Goal: Information Seeking & Learning: Find specific fact

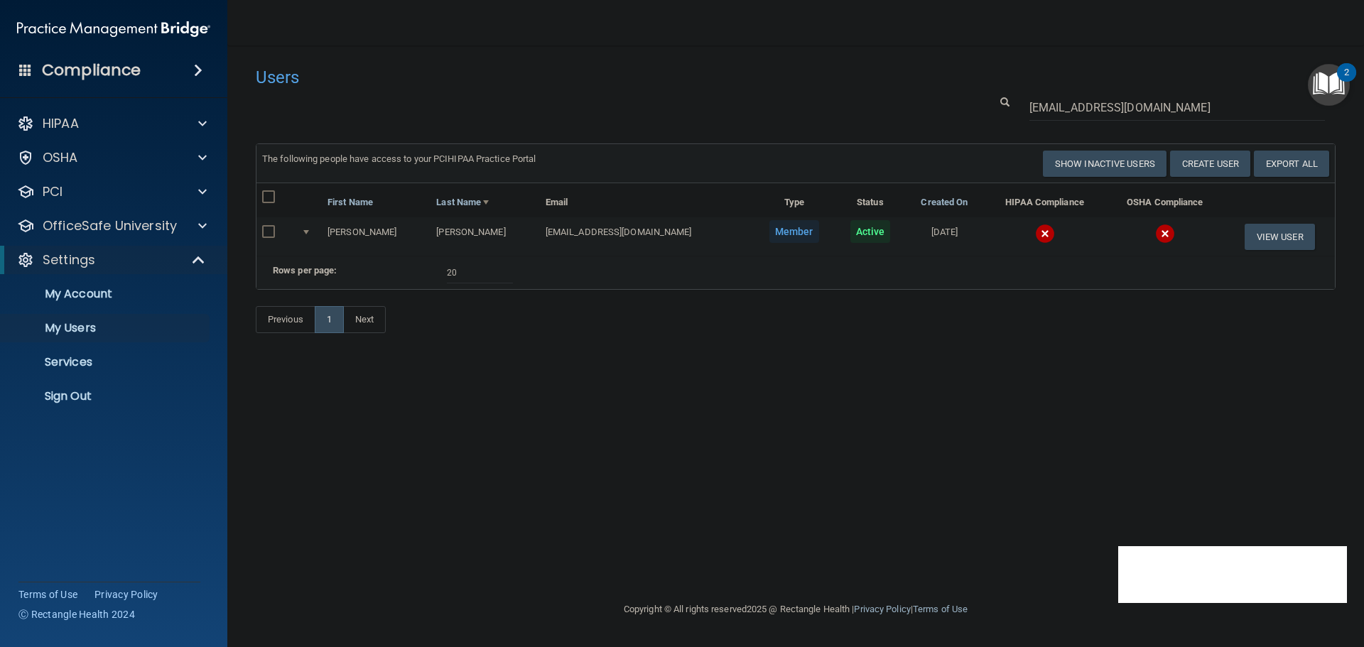
select select "20"
click at [88, 391] on p "Sign Out" at bounding box center [106, 396] width 194 height 14
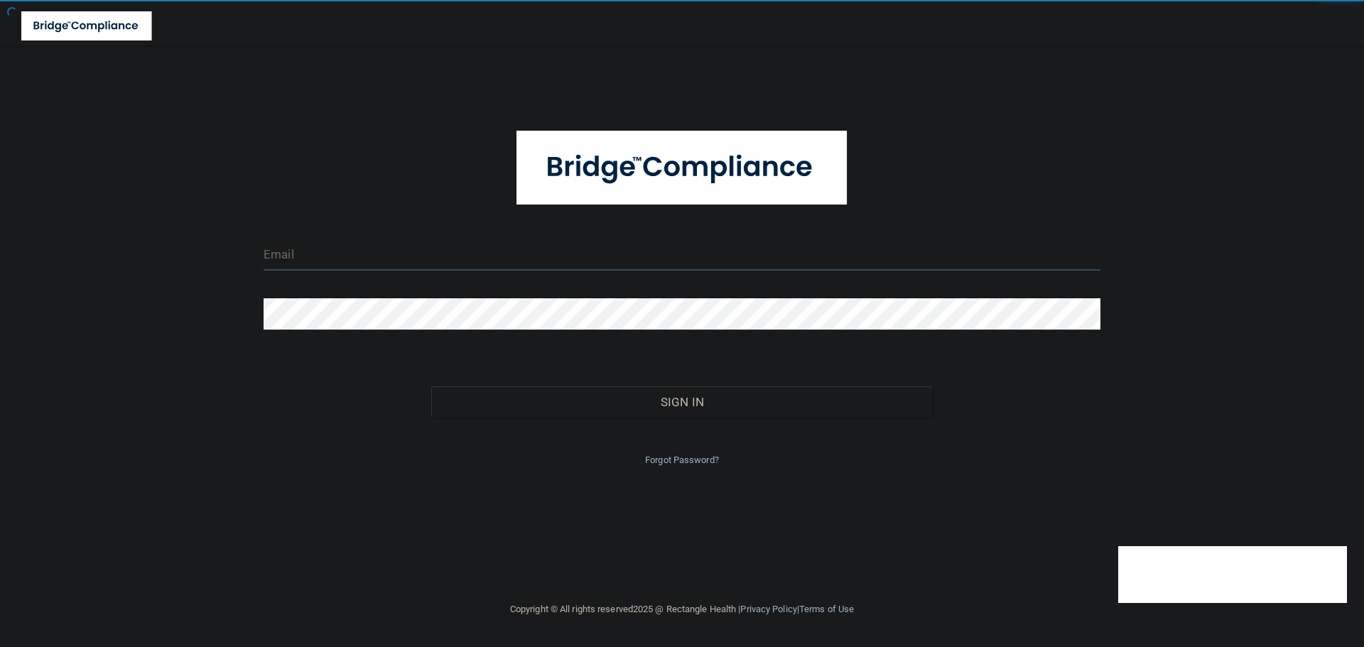
type input "cfletcher@rectanglehealth.com"
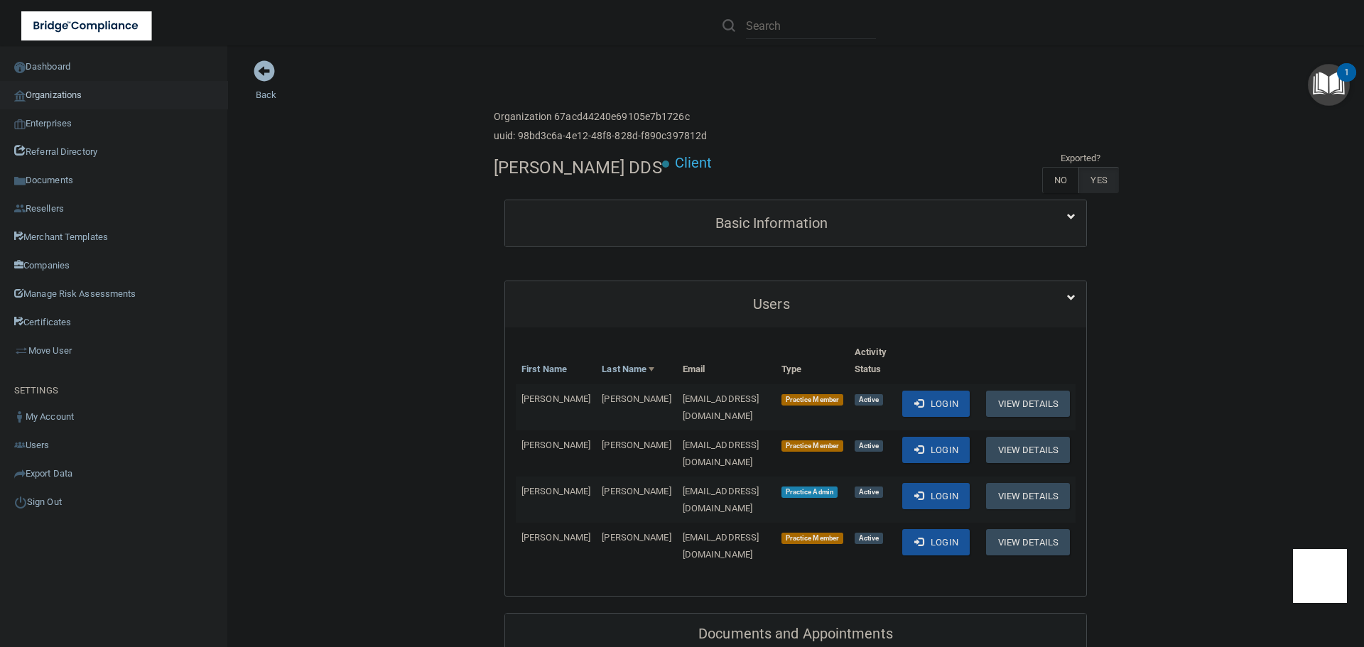
scroll to position [71, 0]
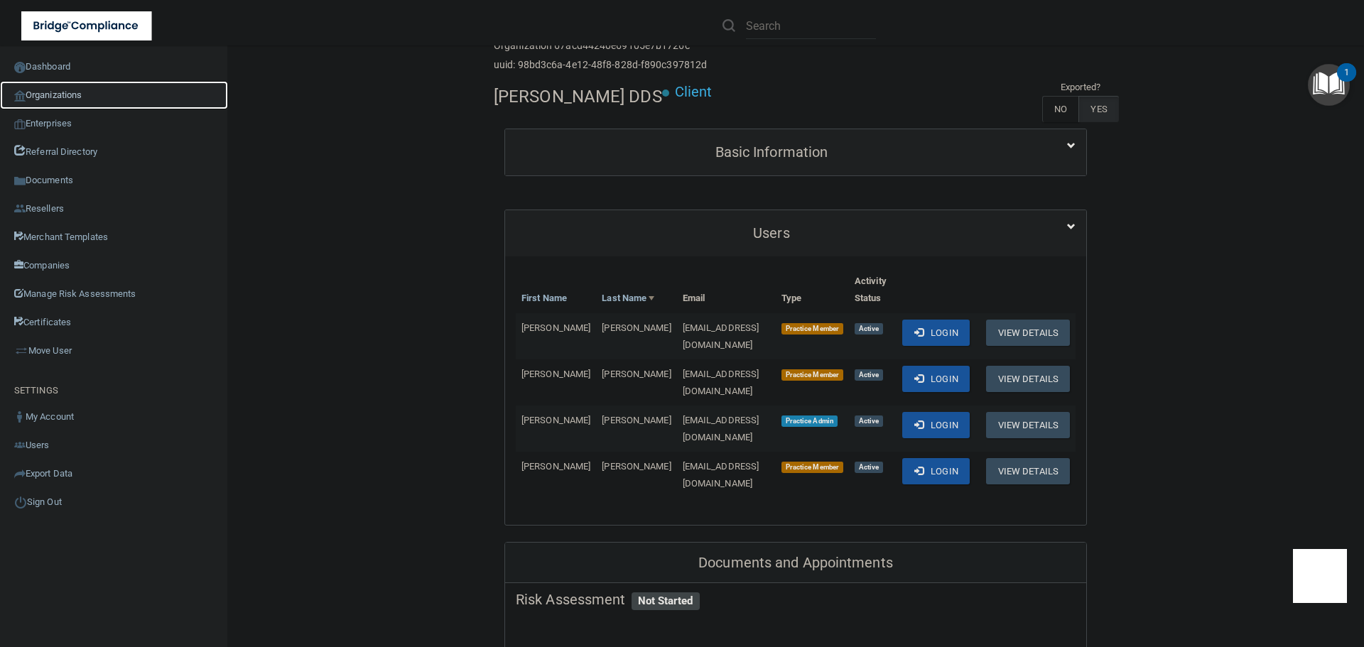
click at [71, 91] on link "Organizations" at bounding box center [114, 95] width 228 height 28
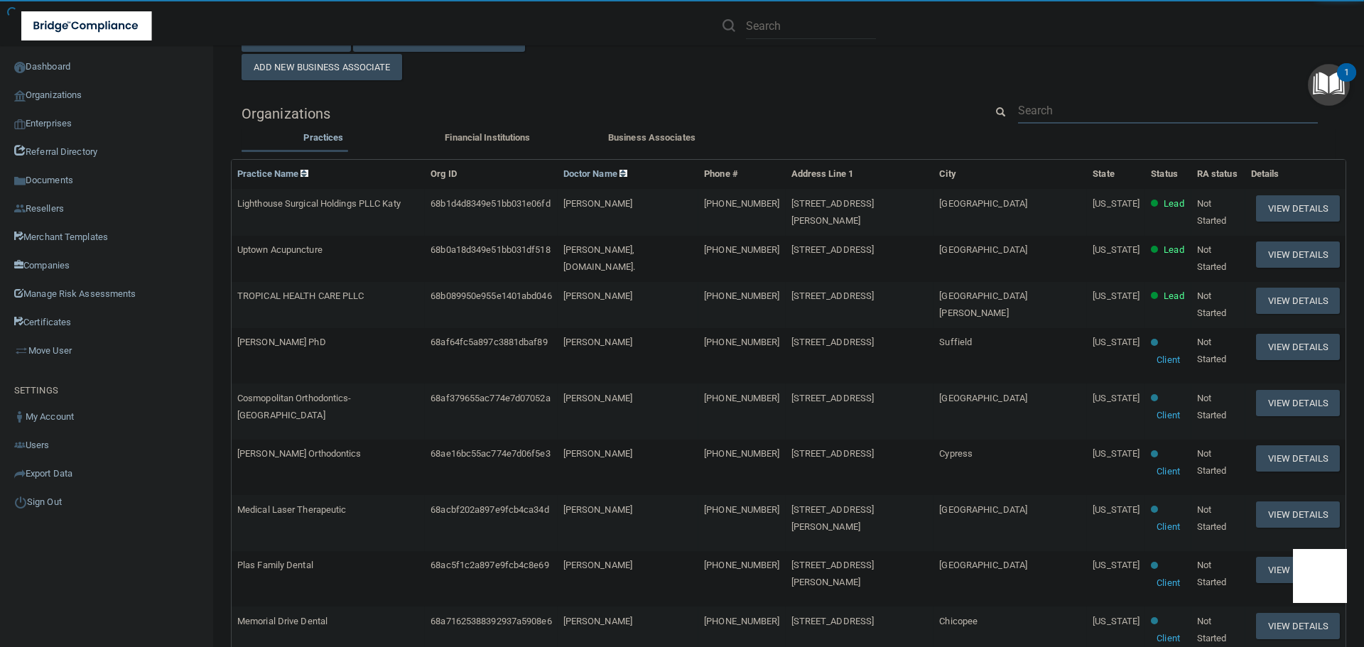
click at [1039, 109] on input "text" at bounding box center [1168, 110] width 300 height 26
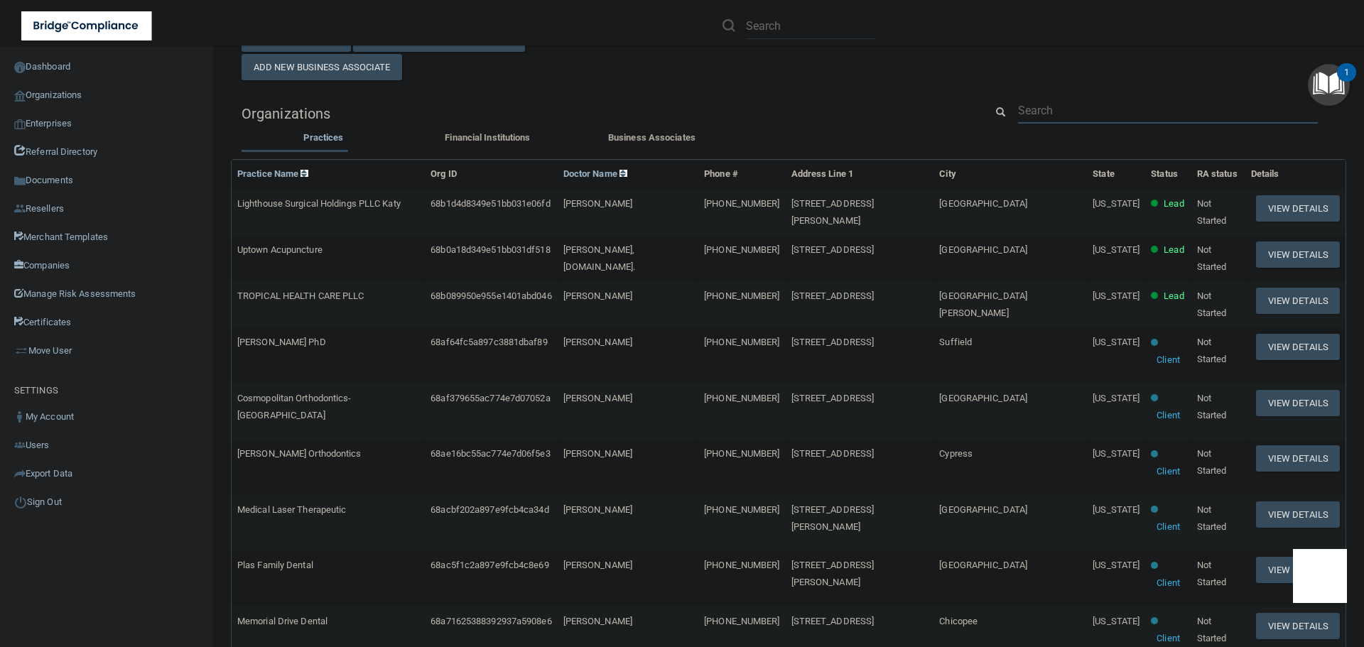
paste input "[PERSON_NAME][EMAIL_ADDRESS][PERSON_NAME][PERSON_NAME][DOMAIN_NAME]"
type input "[PERSON_NAME][EMAIL_ADDRESS][PERSON_NAME][PERSON_NAME][DOMAIN_NAME]"
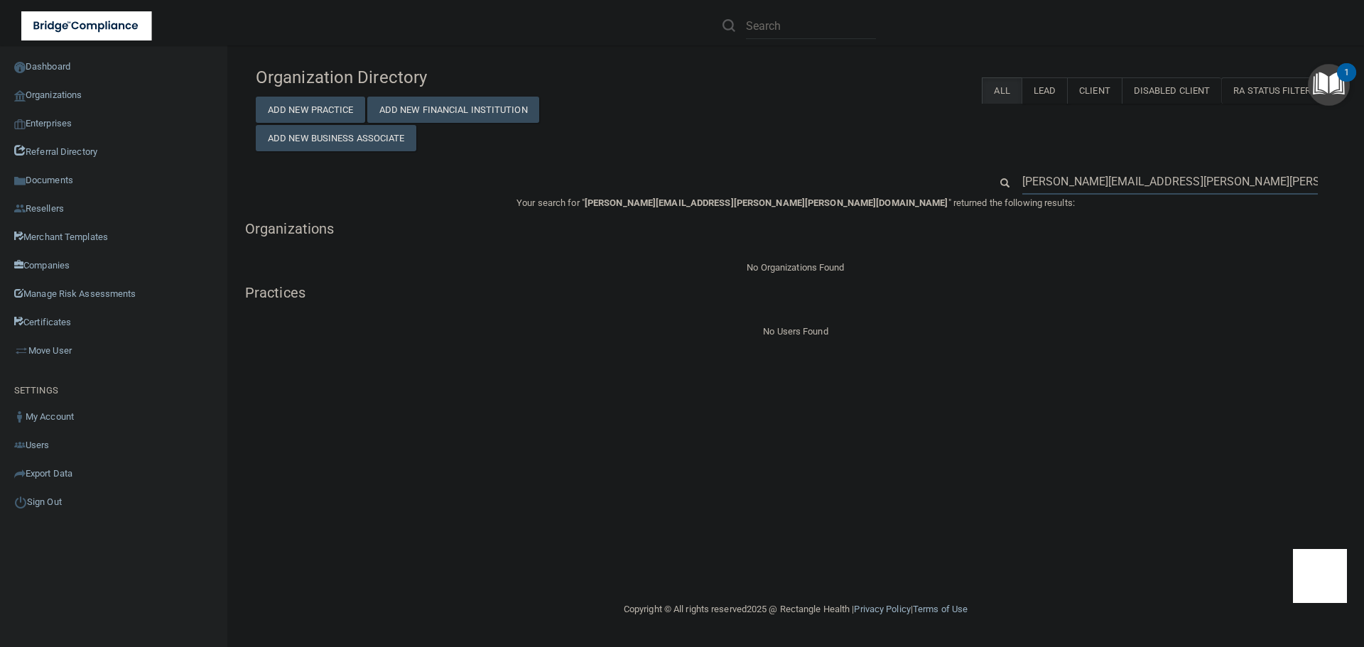
click at [1138, 173] on input "[PERSON_NAME][EMAIL_ADDRESS][PERSON_NAME][PERSON_NAME][DOMAIN_NAME]" at bounding box center [1169, 181] width 295 height 26
click at [1137, 173] on input "[PERSON_NAME][EMAIL_ADDRESS][PERSON_NAME][PERSON_NAME][DOMAIN_NAME]" at bounding box center [1169, 181] width 295 height 26
paste input "cdipper2828"
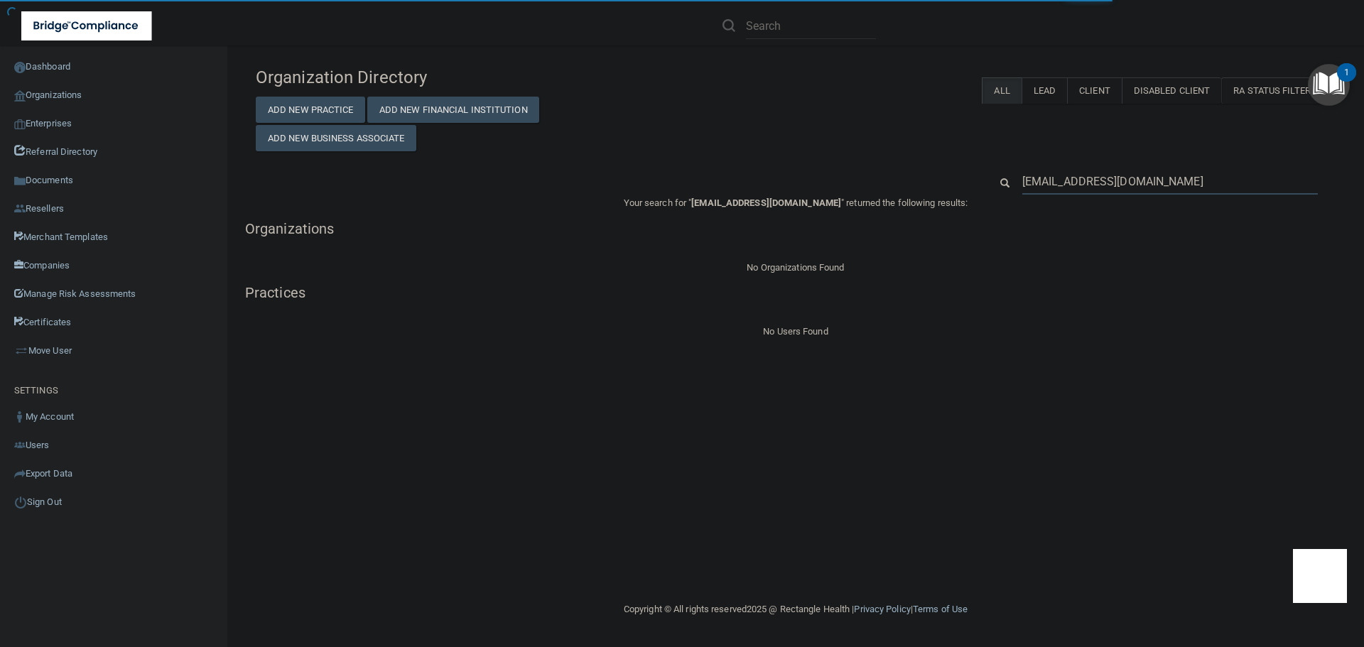
type input "[EMAIL_ADDRESS][DOMAIN_NAME]"
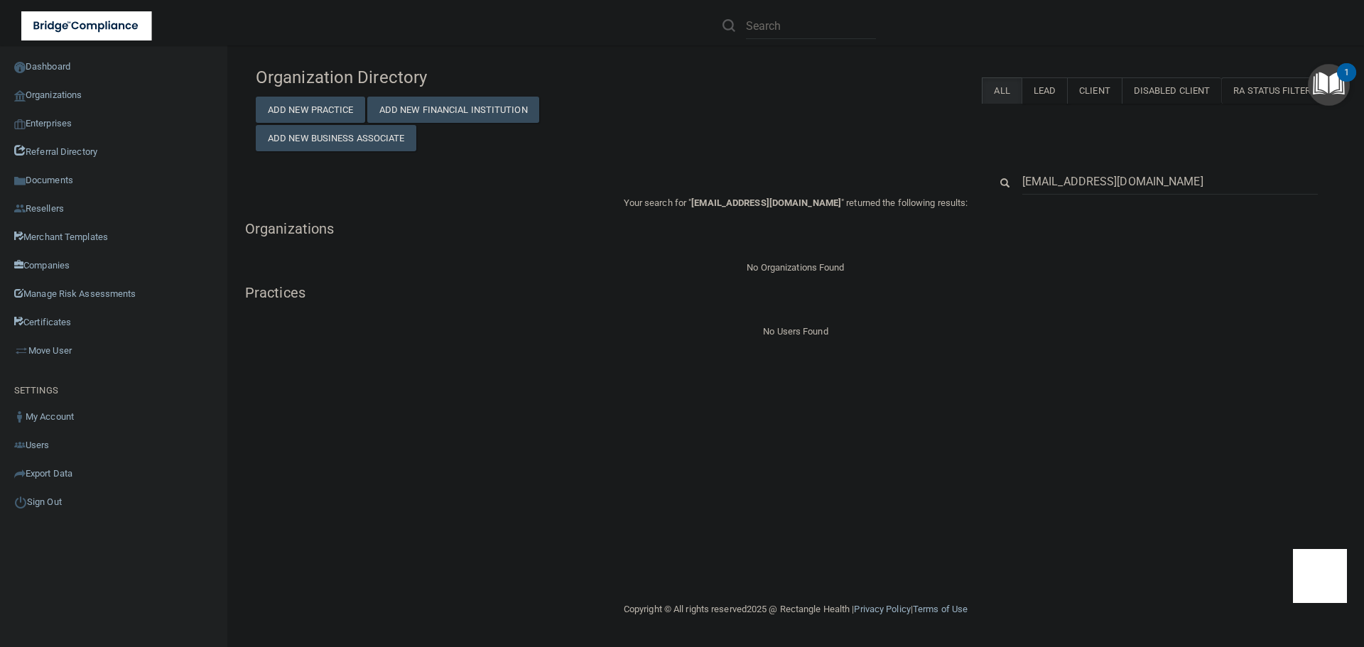
click at [1027, 165] on div "Organization Directory Add New Practice Add New Financial Institution Add New B…" at bounding box center [796, 200] width 1080 height 281
click at [1037, 173] on input "[EMAIL_ADDRESS][DOMAIN_NAME]" at bounding box center [1169, 181] width 295 height 26
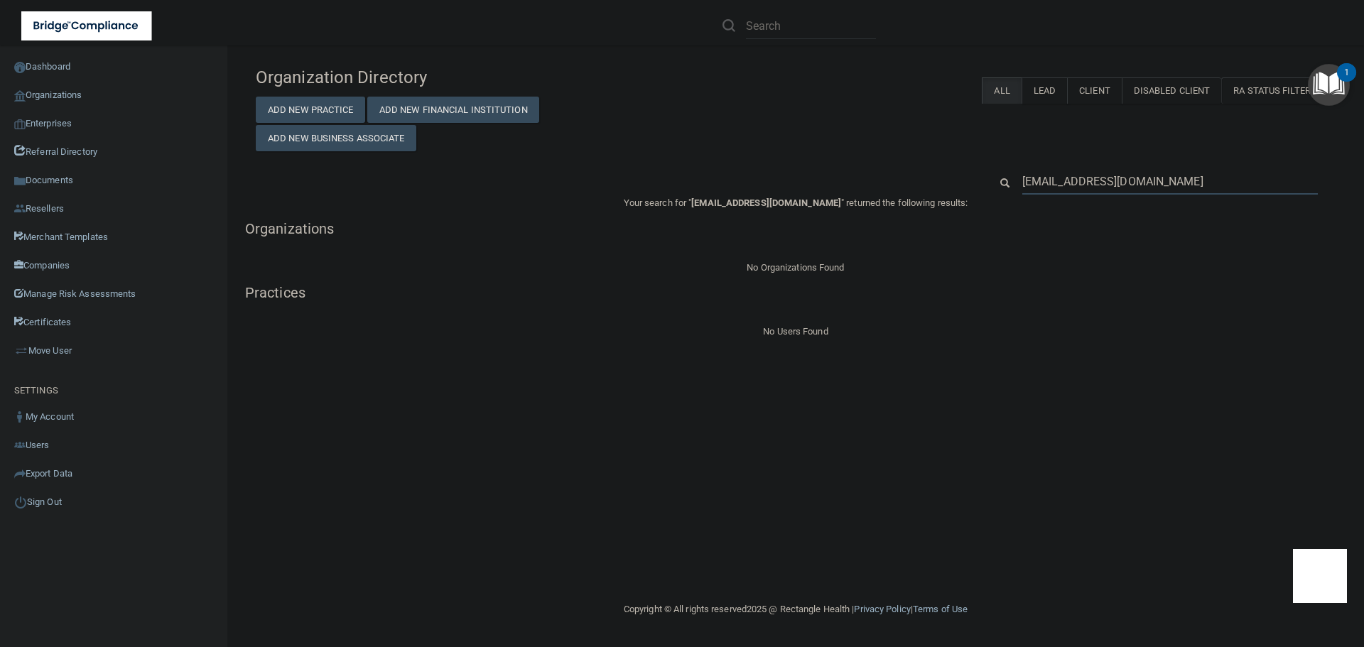
click at [1037, 173] on input "[EMAIL_ADDRESS][DOMAIN_NAME]" at bounding box center [1169, 181] width 295 height 26
paste input "Arrowhead Oral & Maxillofacial Surgery"
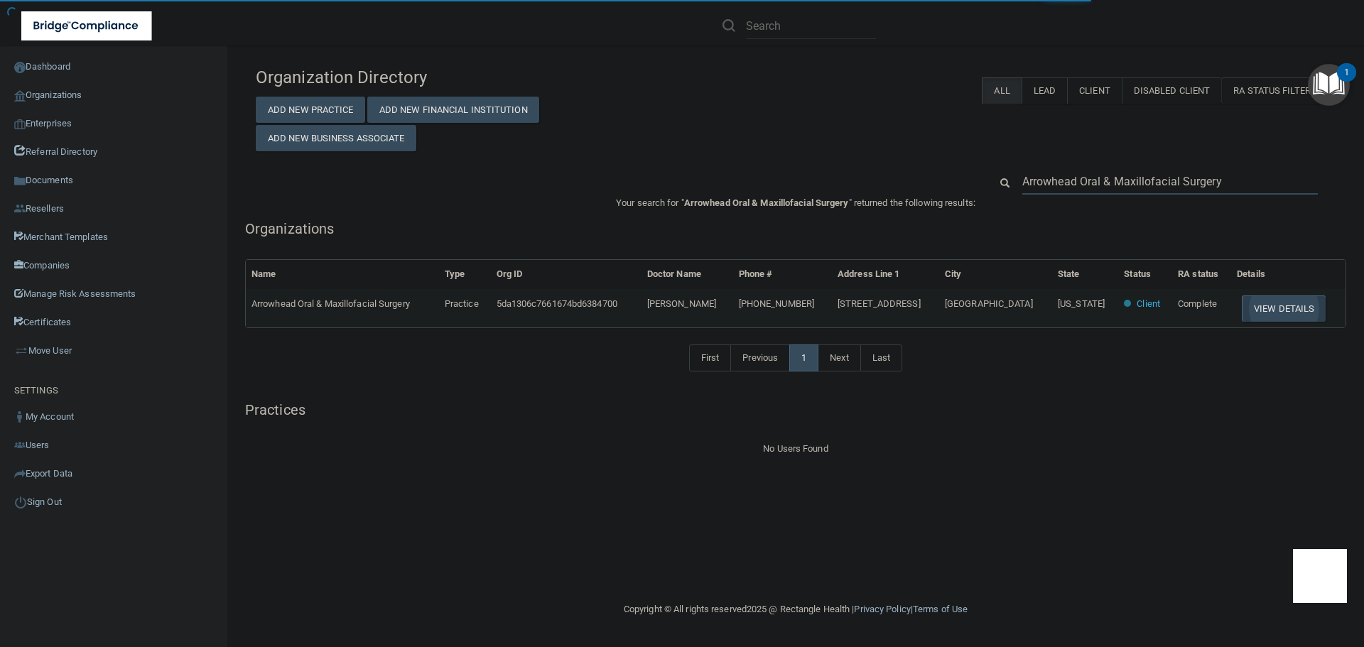
type input "Arrowhead Oral & Maxillofacial Surgery"
click at [1279, 296] on button "View Details" at bounding box center [1284, 308] width 84 height 26
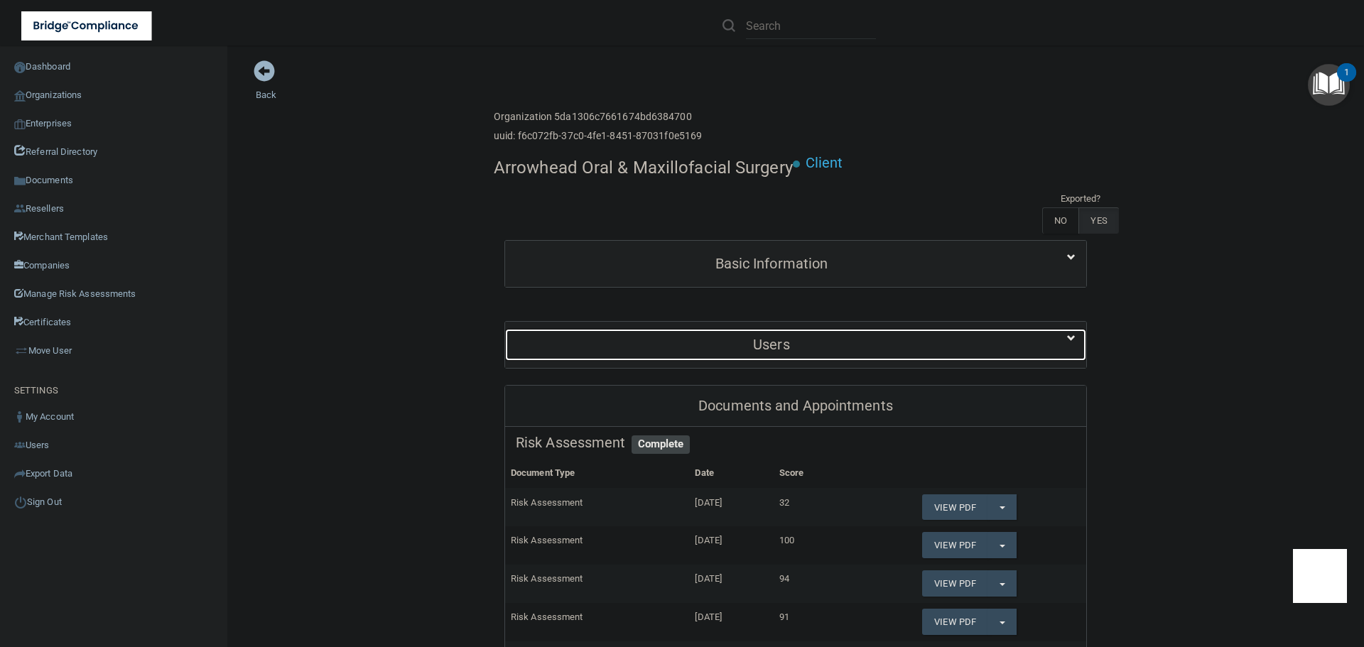
click at [693, 341] on h5 "Users" at bounding box center [771, 345] width 511 height 16
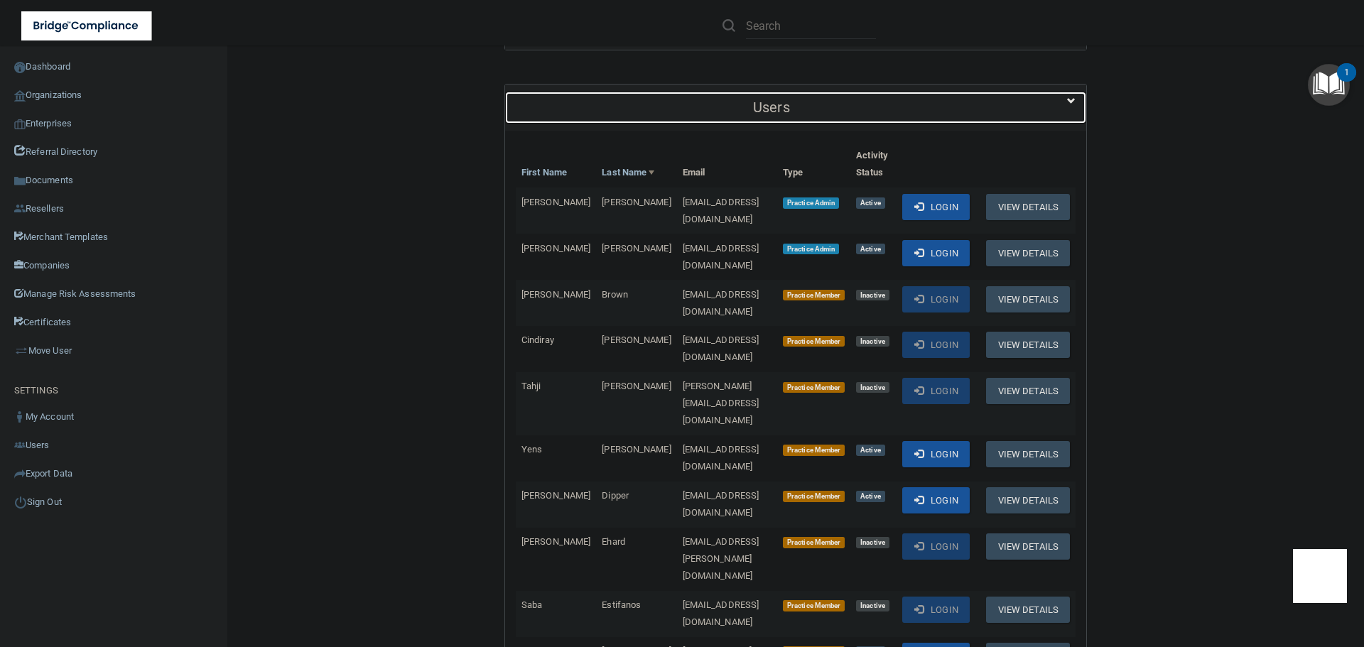
scroll to position [284, 0]
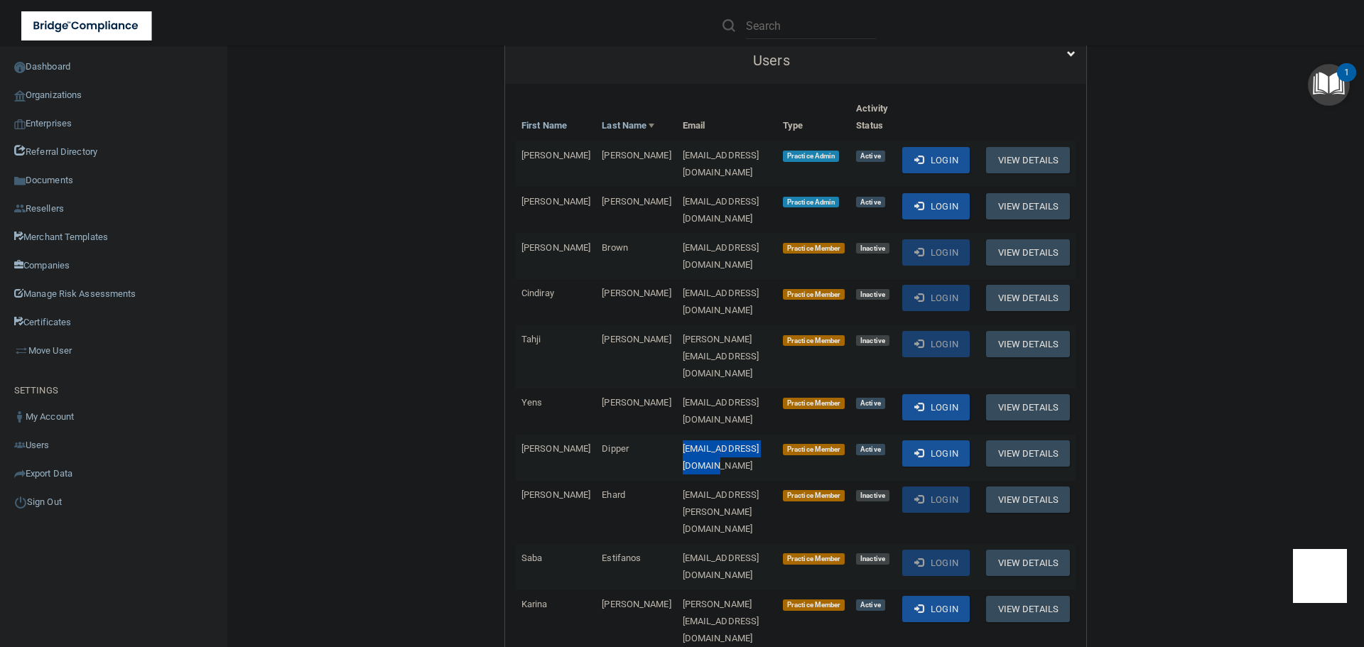
drag, startPoint x: 735, startPoint y: 395, endPoint x: 619, endPoint y: 394, distance: 116.5
click at [677, 435] on td "[EMAIL_ADDRESS][DOMAIN_NAME]" at bounding box center [727, 458] width 100 height 46
copy span "[EMAIL_ADDRESS][DOMAIN_NAME]"
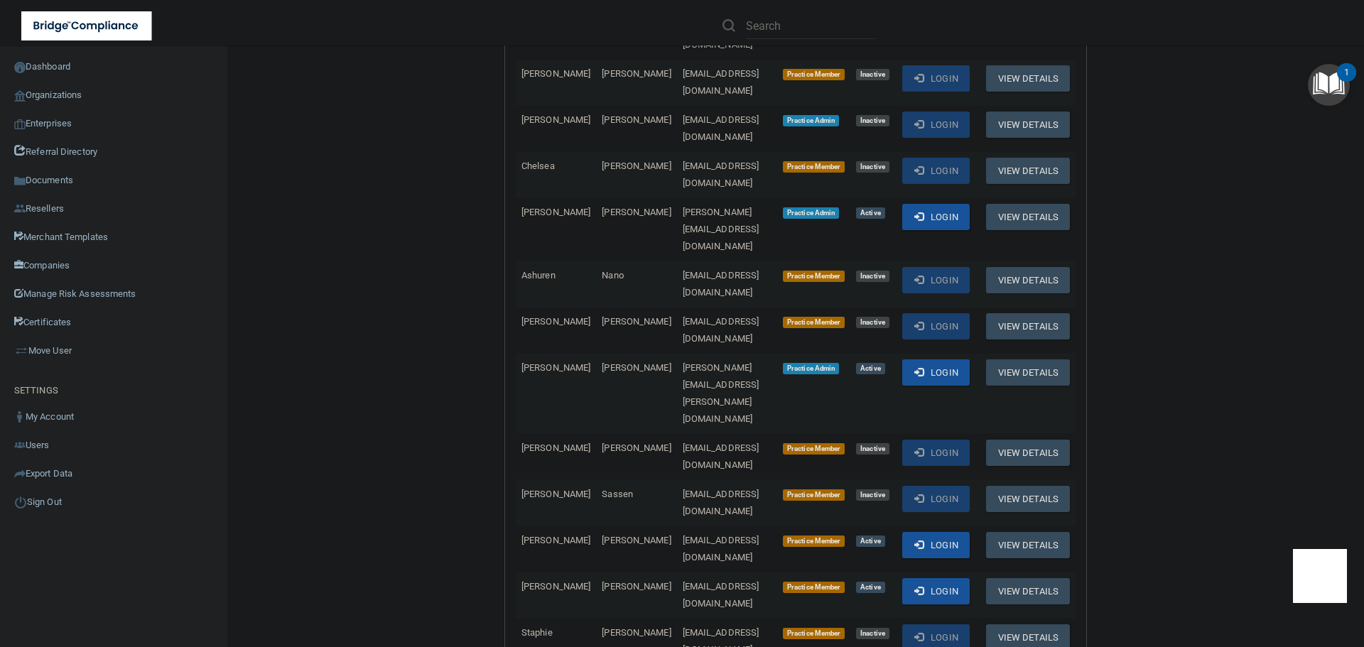
scroll to position [923, 0]
